Goal: Task Accomplishment & Management: Use online tool/utility

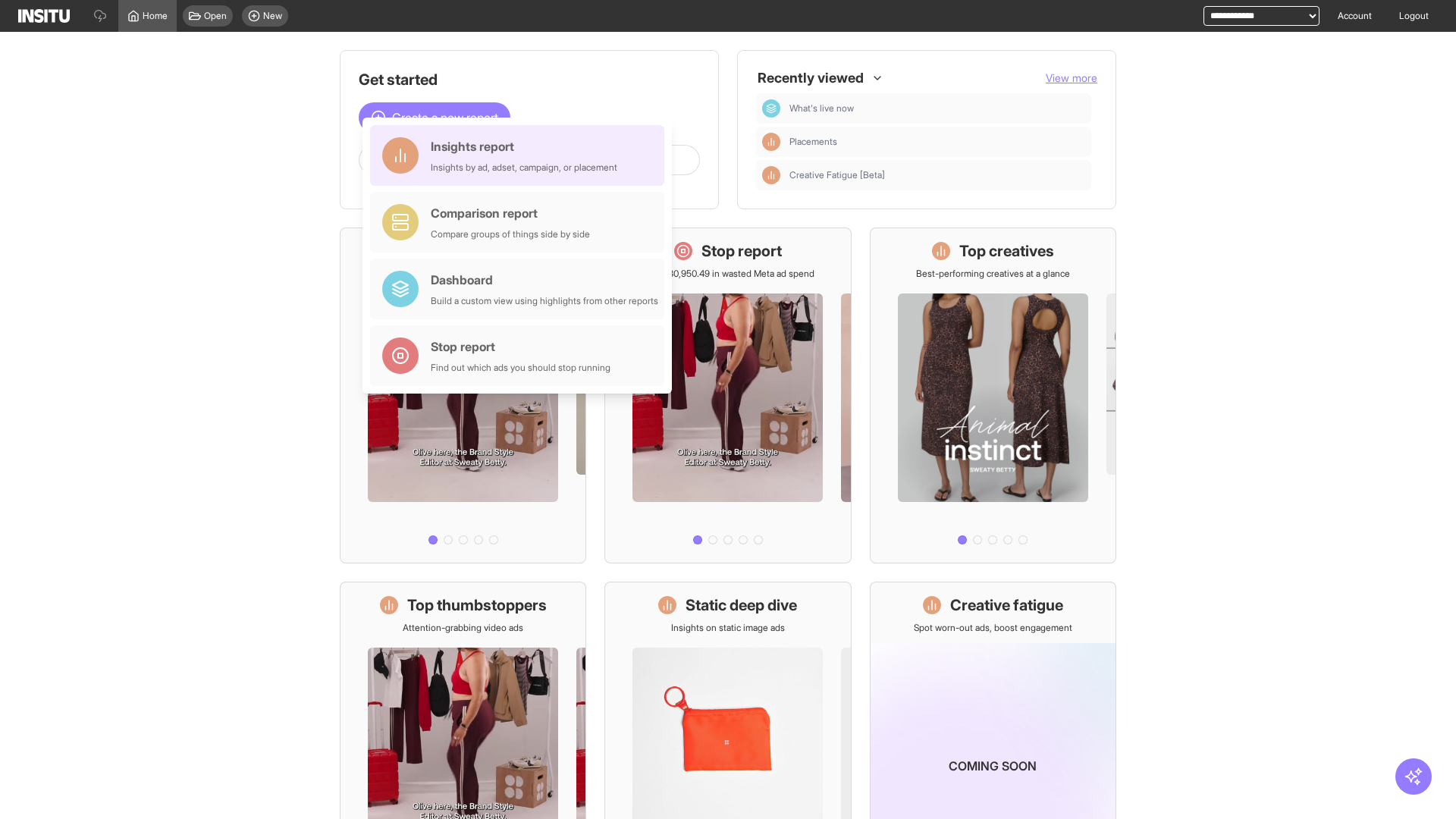
click at [521, 155] on div "Insights report Insights by ad, adset, campaign, or placement" at bounding box center [524, 155] width 187 height 36
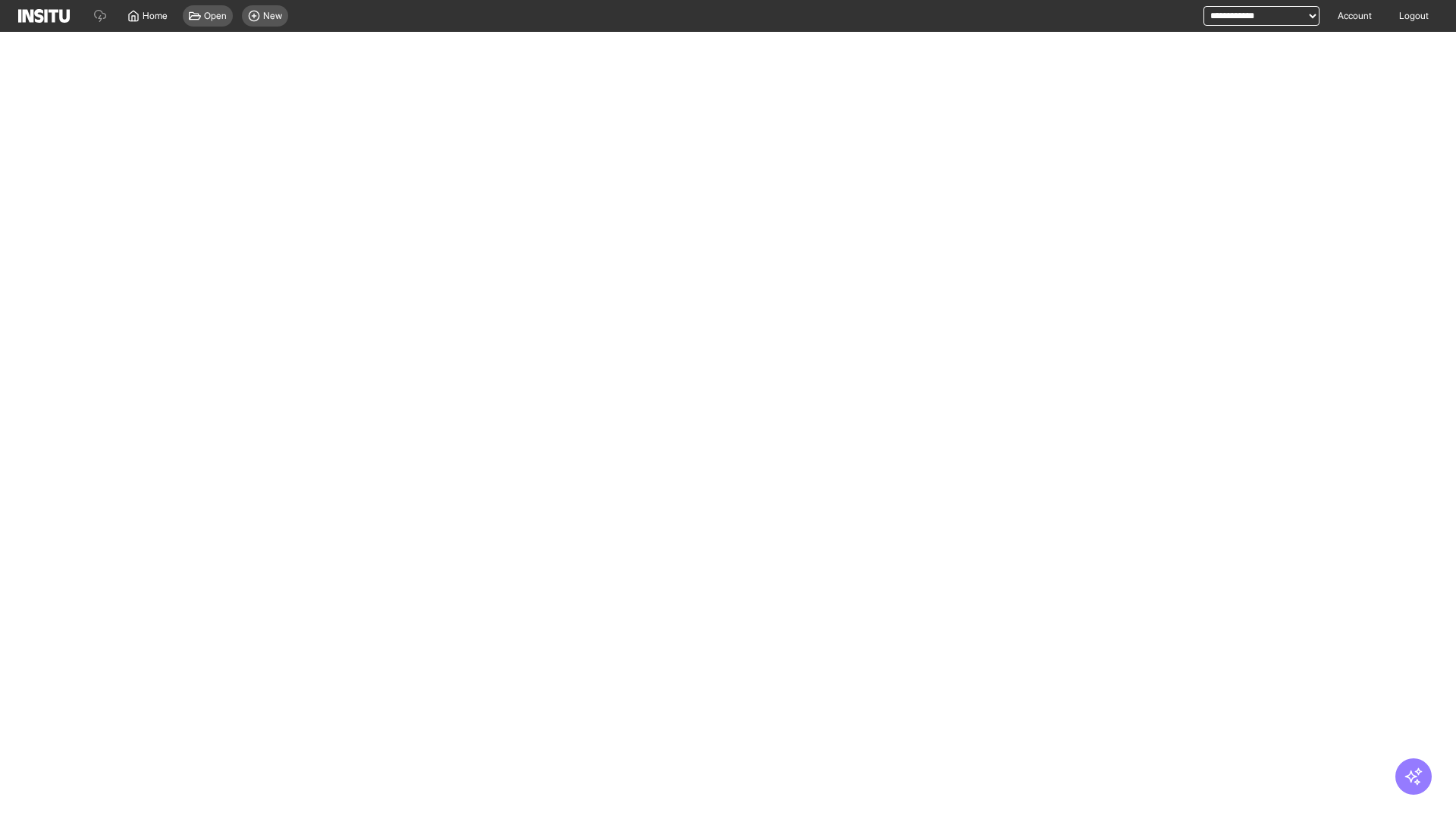
select select "**"
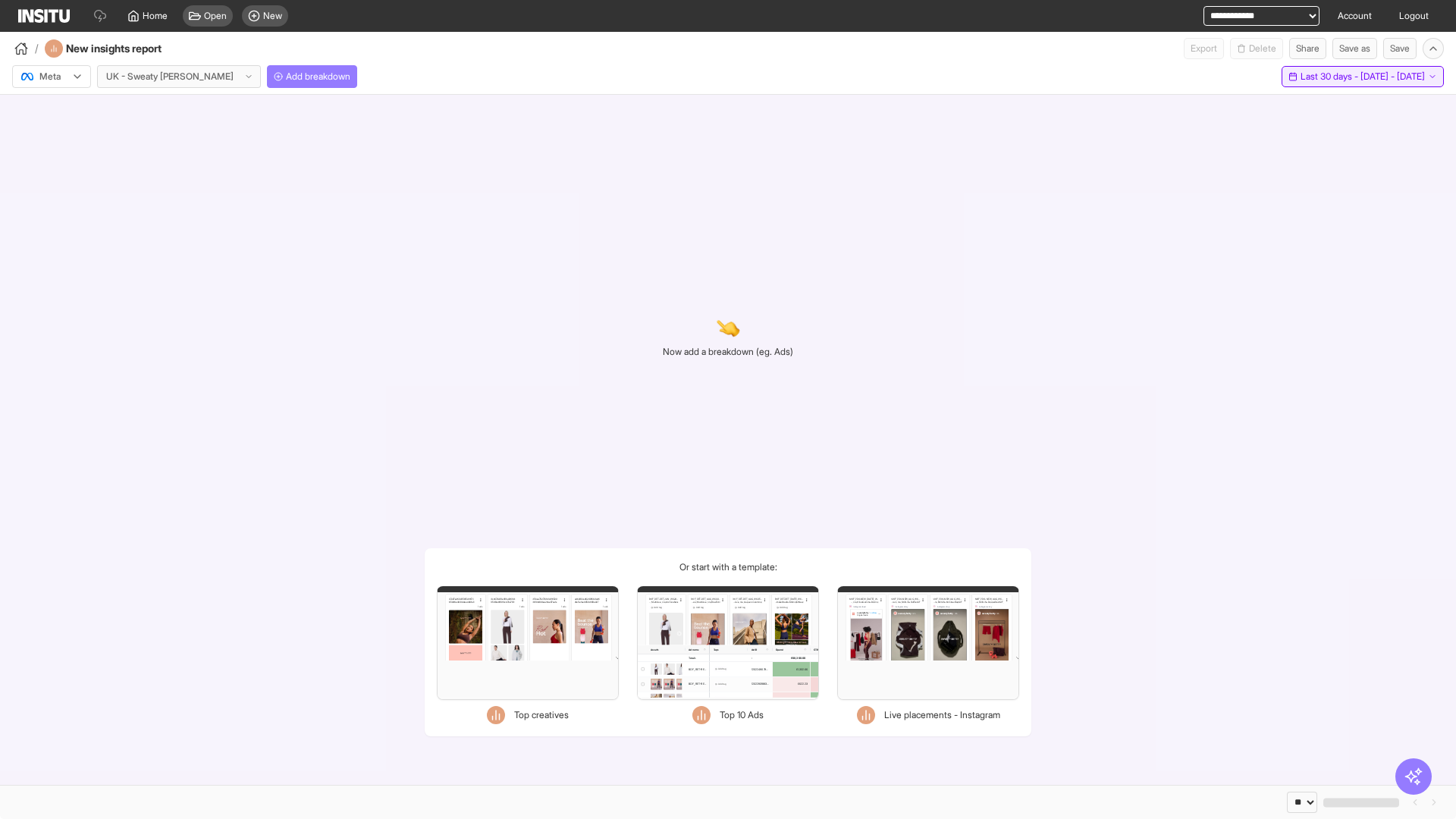
click at [1331, 76] on span "Last 30 days - [DATE] - [DATE]" at bounding box center [1363, 76] width 124 height 12
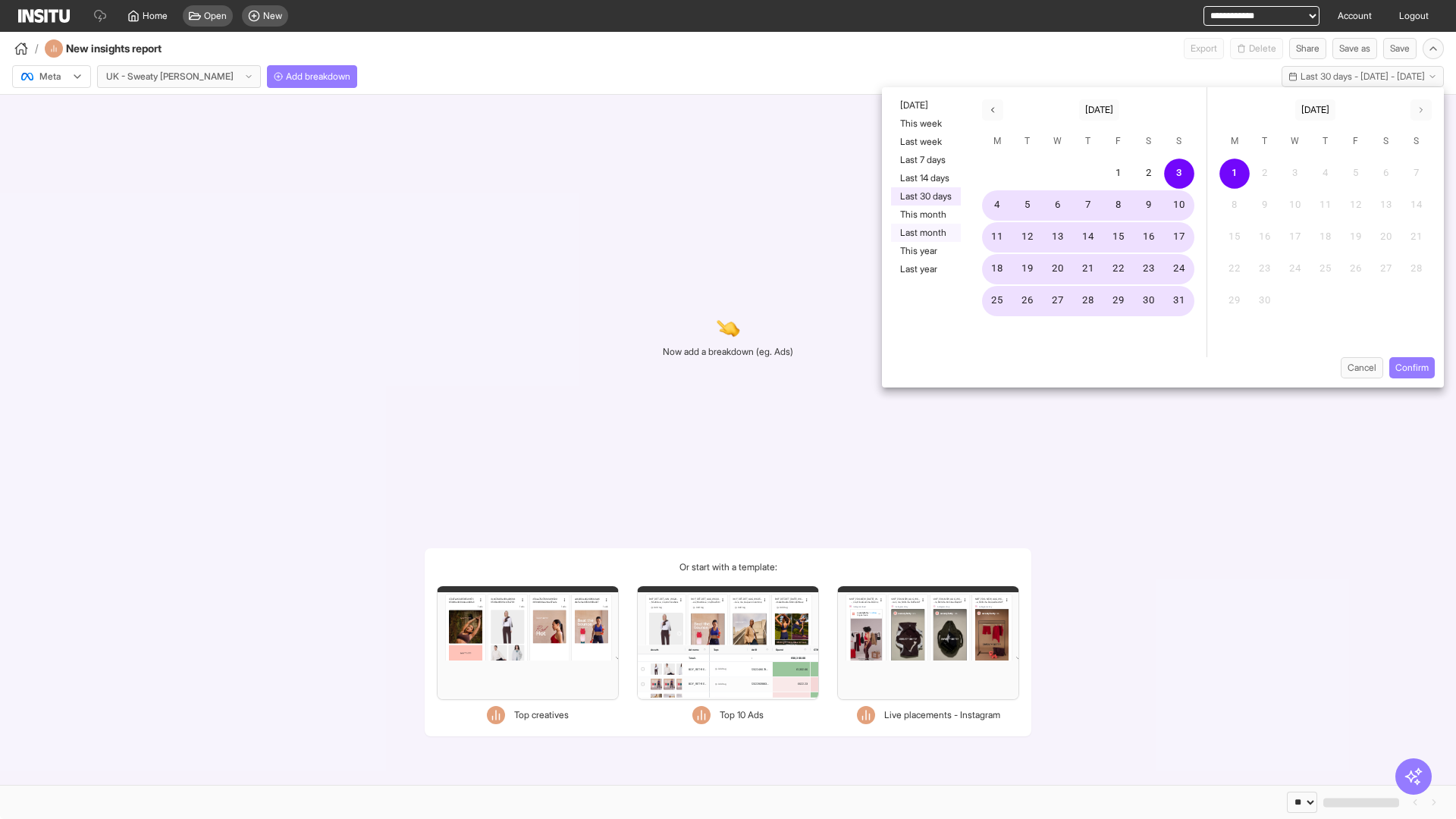
click at [924, 233] on button "Last month" at bounding box center [925, 233] width 70 height 18
